Goal: Task Accomplishment & Management: Manage account settings

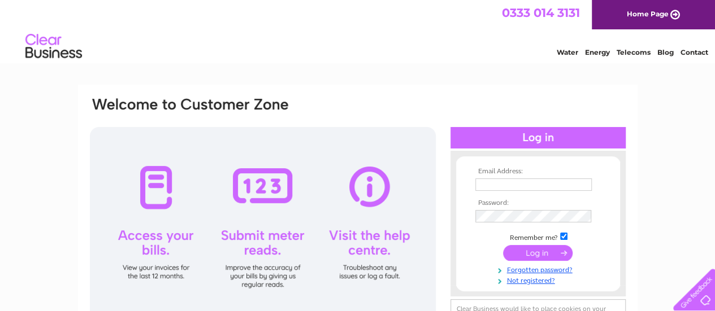
type input "borgue-hotel@outlook.com"
click at [540, 254] on input "submit" at bounding box center [538, 253] width 70 height 16
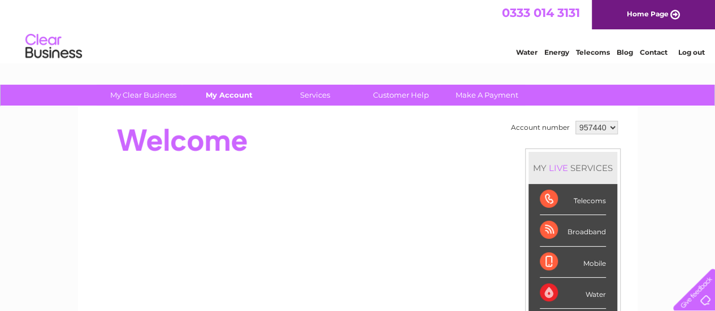
click at [232, 94] on link "My Account" at bounding box center [229, 95] width 93 height 21
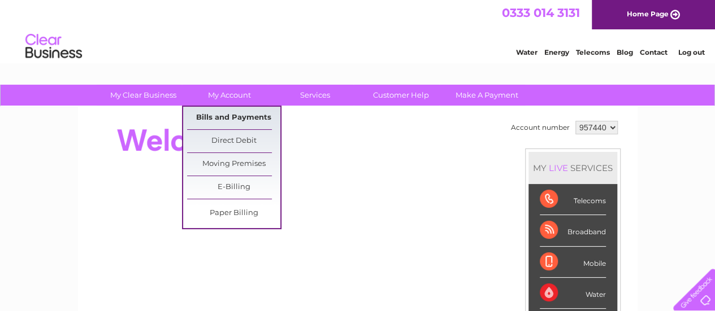
click at [251, 120] on link "Bills and Payments" at bounding box center [233, 118] width 93 height 23
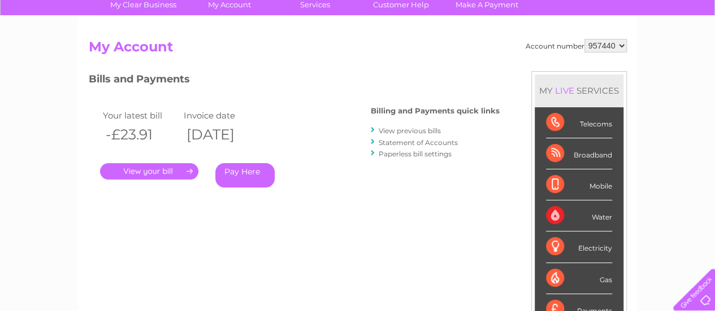
click at [614, 45] on select "957440 964336" at bounding box center [605, 46] width 42 height 14
select select "964336"
click at [584, 39] on select "957440 964336" at bounding box center [605, 46] width 42 height 14
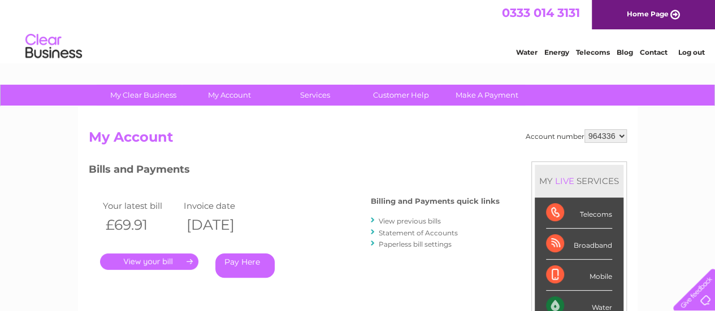
click at [423, 223] on link "View previous bills" at bounding box center [410, 221] width 62 height 8
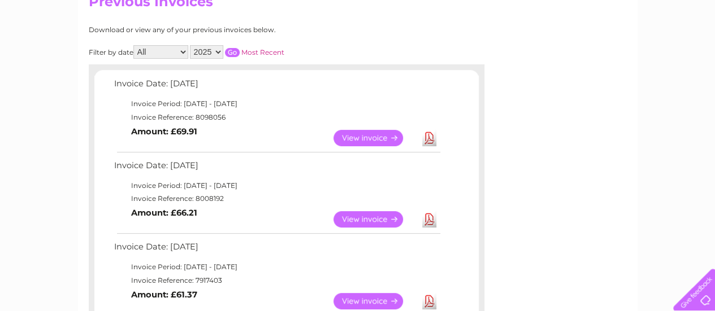
scroll to position [149, 0]
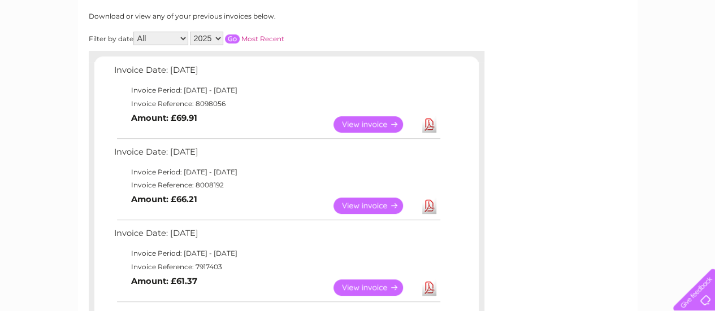
click at [431, 202] on link "Download" at bounding box center [429, 206] width 14 height 16
click at [431, 120] on link "Download" at bounding box center [429, 124] width 14 height 16
